Goal: Task Accomplishment & Management: Use online tool/utility

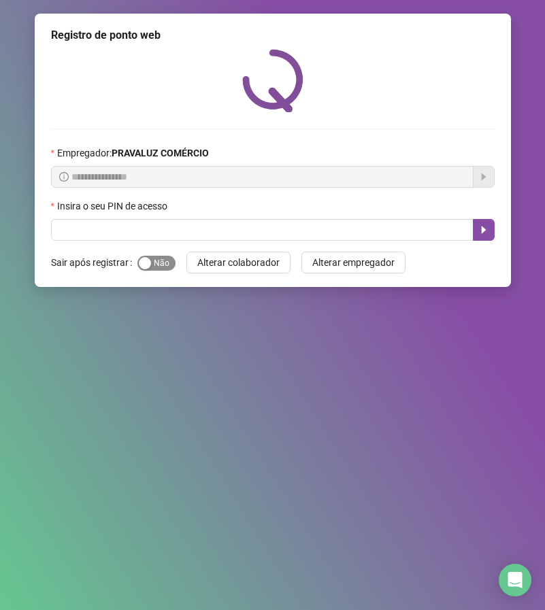
click at [153, 265] on span "Sim Não" at bounding box center [156, 263] width 38 height 15
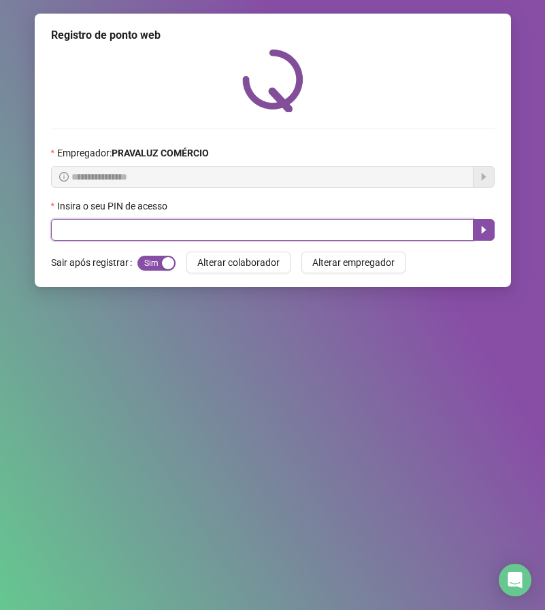
click at [169, 227] on input "text" at bounding box center [262, 230] width 423 height 22
type input "*****"
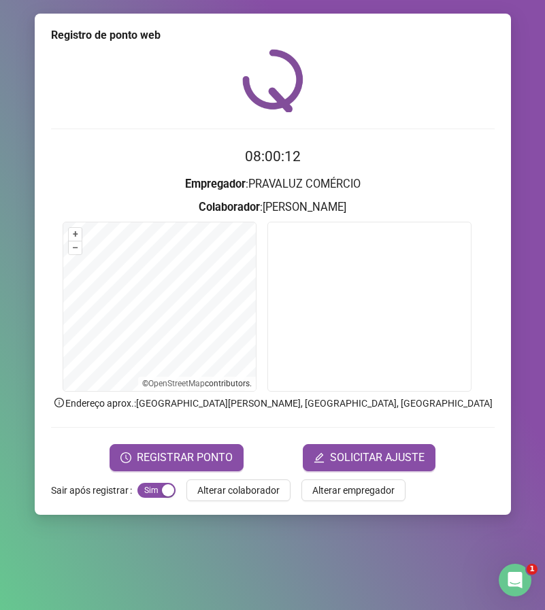
click at [214, 442] on form "08:00:12 Empregador : PRAVALUZ COMÉRCIO Colaborador : [PERSON_NAME] + – ⇧ › © O…" at bounding box center [273, 308] width 444 height 325
click at [235, 457] on button "REGISTRAR PONTO" at bounding box center [177, 457] width 134 height 27
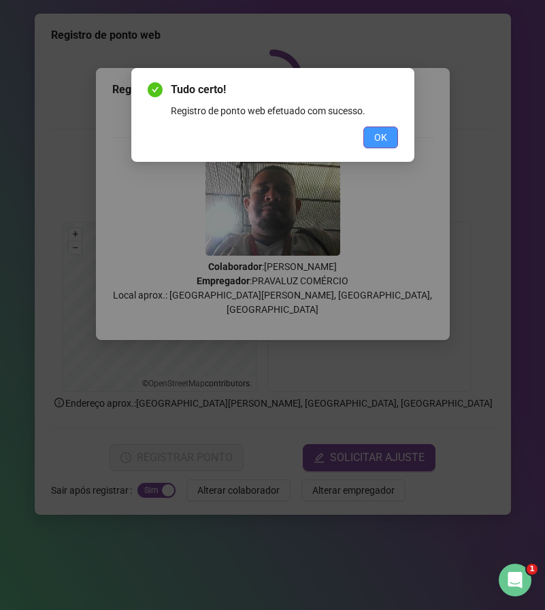
click at [378, 134] on span "OK" at bounding box center [380, 137] width 13 height 15
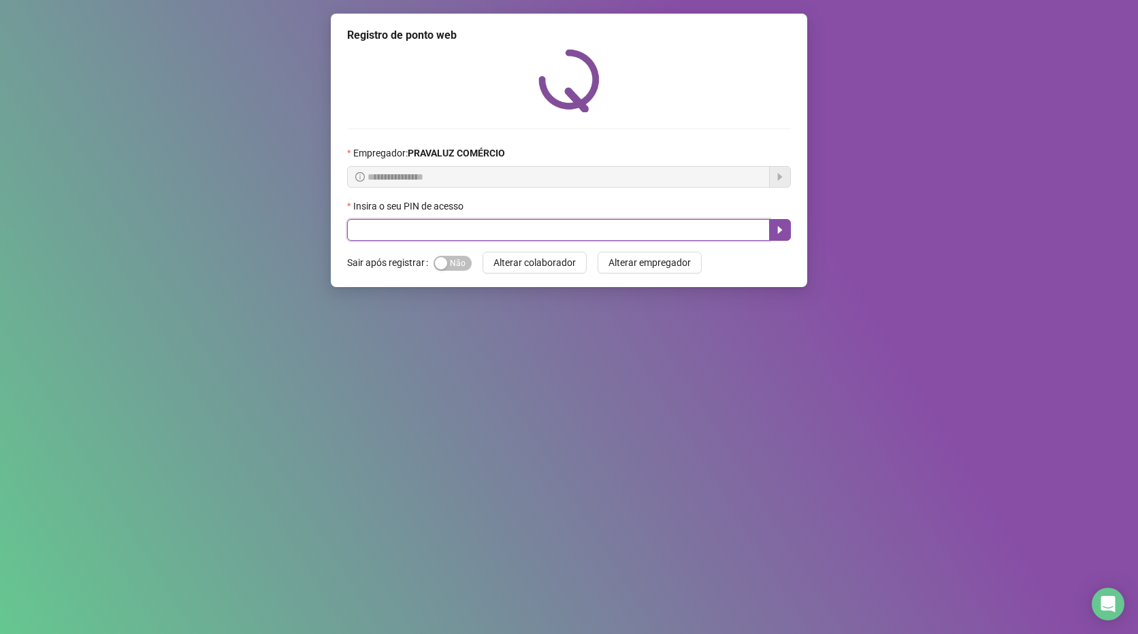
click at [423, 233] on input "text" at bounding box center [558, 230] width 423 height 22
type input "*****"
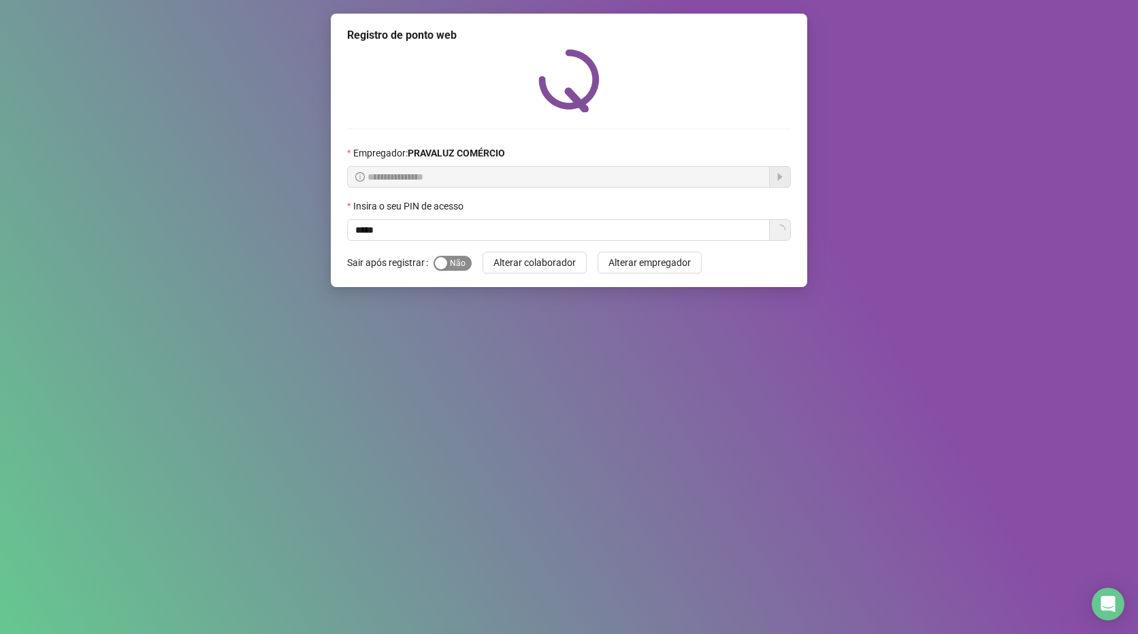
click at [446, 264] on button "Sim Não" at bounding box center [452, 263] width 38 height 15
click at [523, 265] on span "Alterar colaborador" at bounding box center [534, 262] width 82 height 15
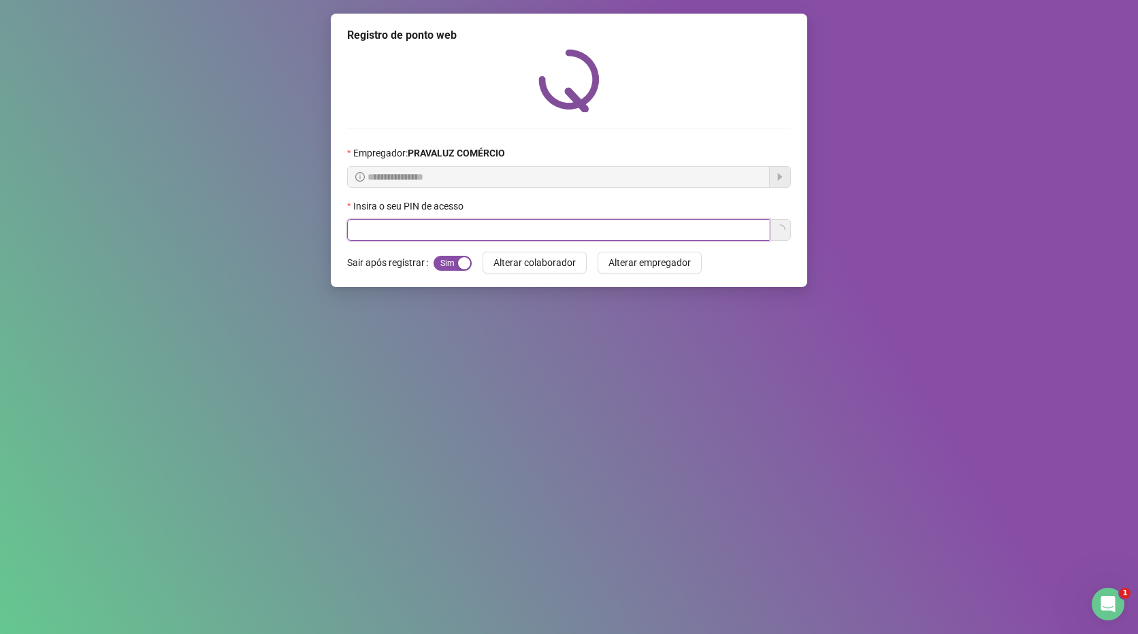
click at [442, 233] on input "text" at bounding box center [558, 230] width 423 height 22
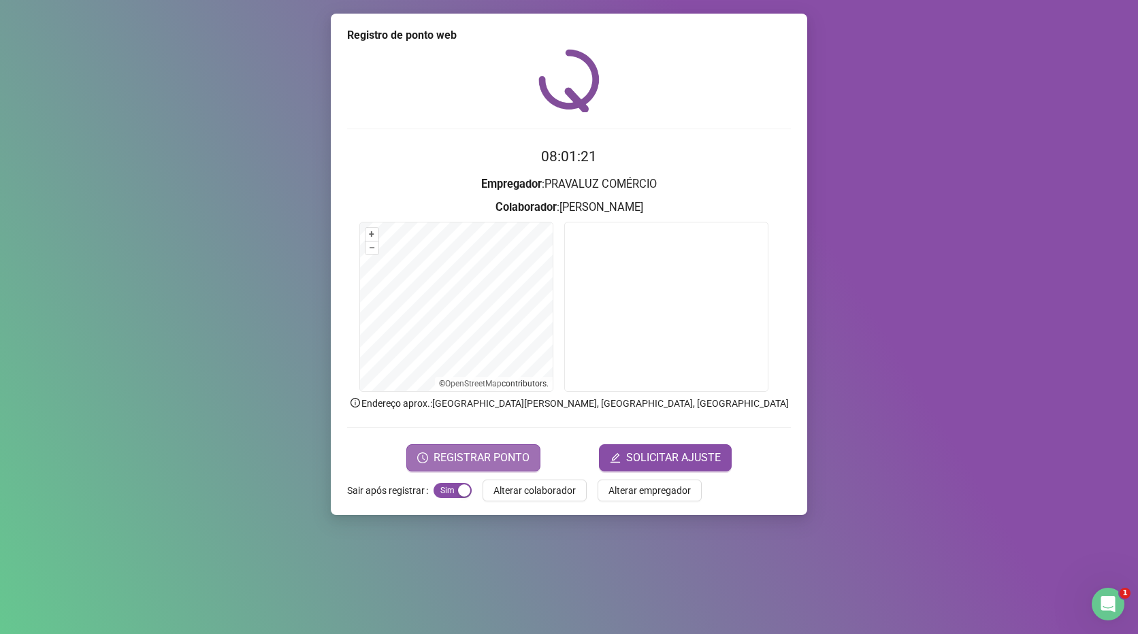
click at [493, 455] on span "REGISTRAR PONTO" at bounding box center [481, 458] width 96 height 16
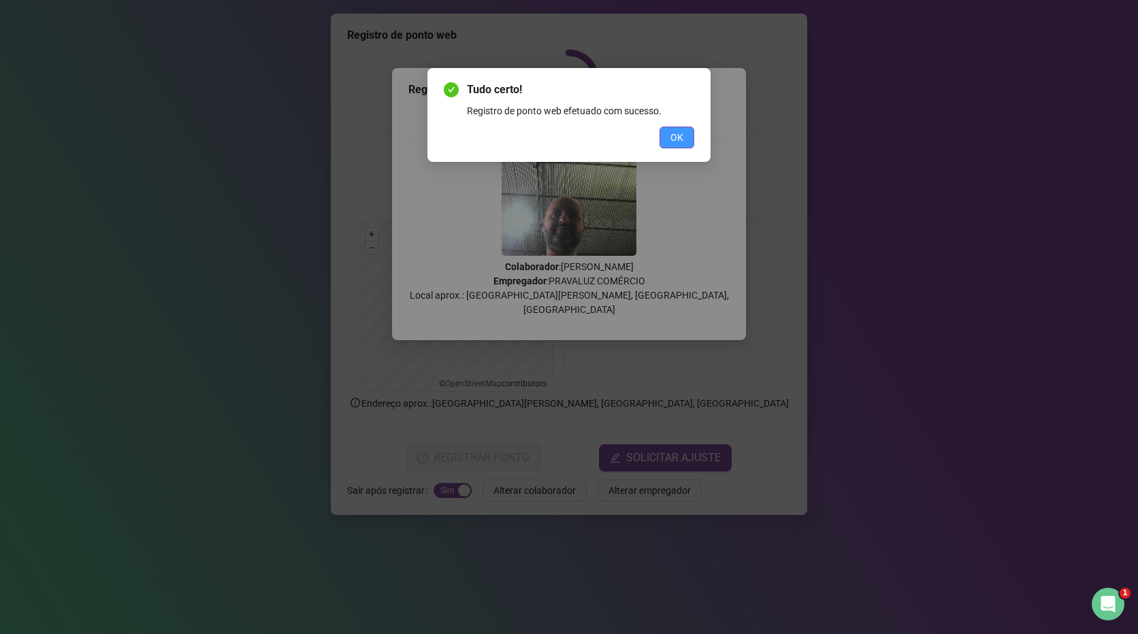
click at [684, 137] on button "OK" at bounding box center [676, 138] width 35 height 22
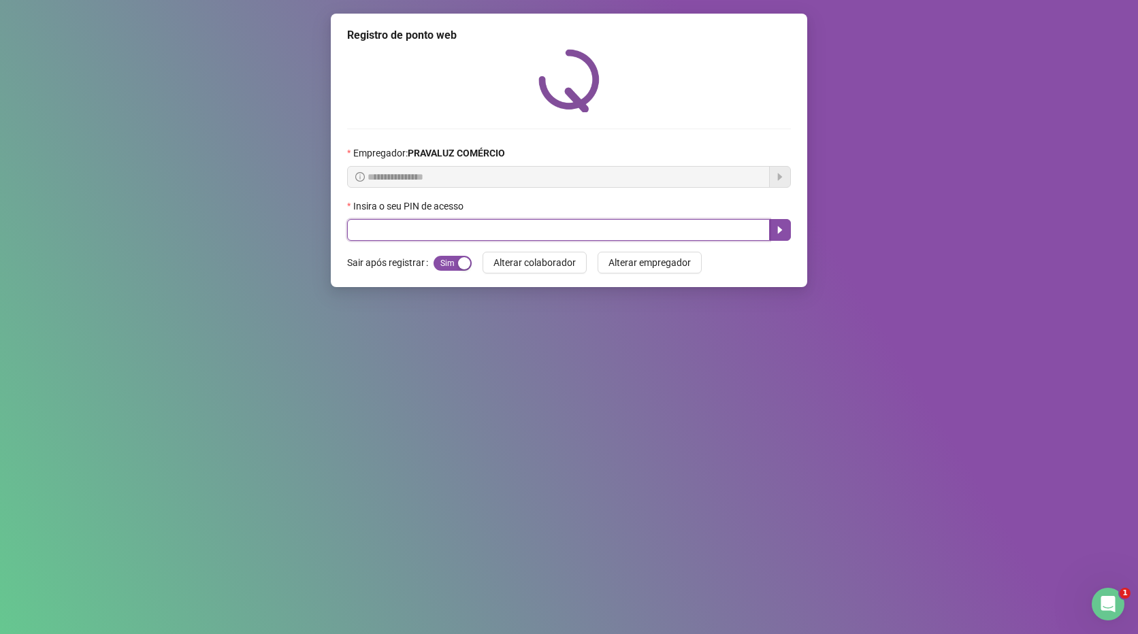
drag, startPoint x: 602, startPoint y: 231, endPoint x: 608, endPoint y: 210, distance: 21.8
click at [603, 220] on input "text" at bounding box center [558, 230] width 423 height 22
type input "*****"
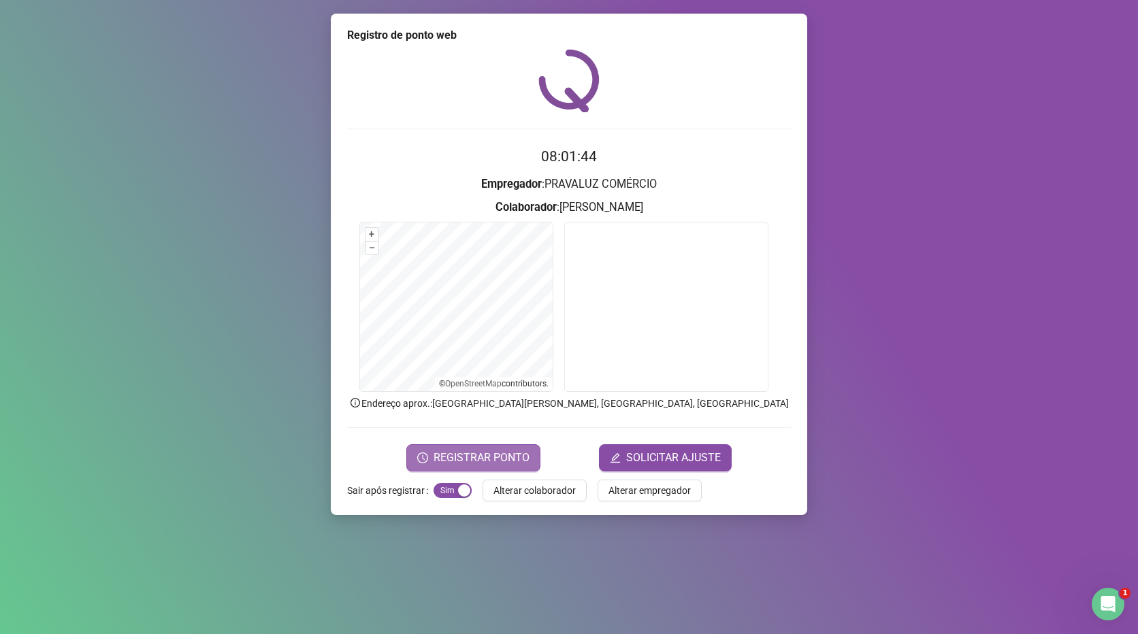
click at [518, 451] on span "REGISTRAR PONTO" at bounding box center [481, 458] width 96 height 16
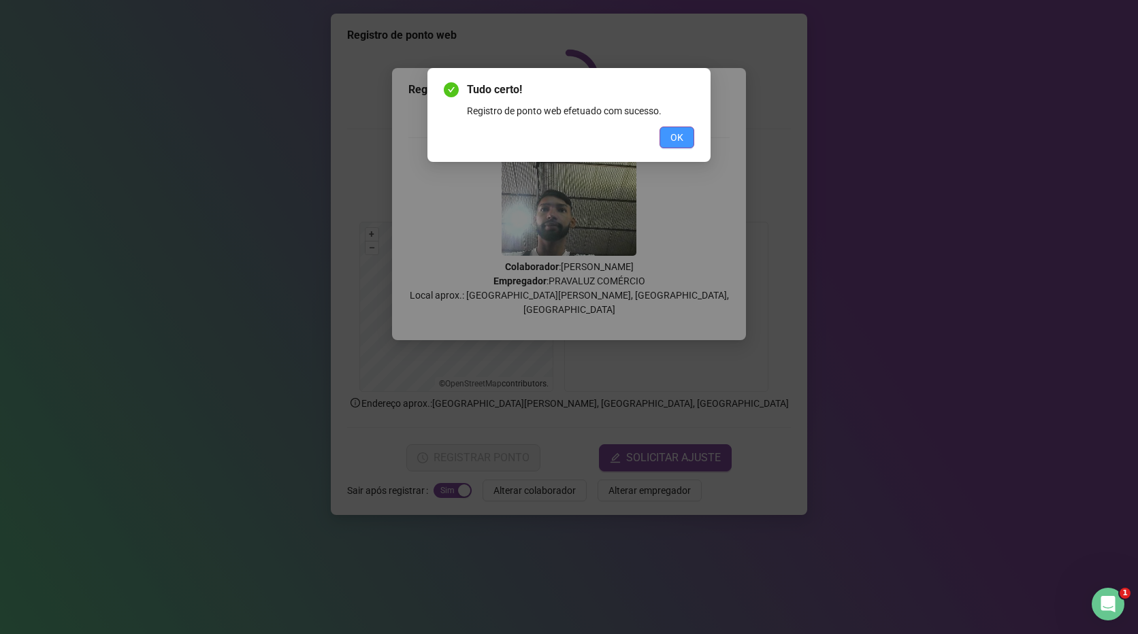
click at [672, 133] on span "OK" at bounding box center [676, 137] width 13 height 15
